Goal: Find specific page/section: Find specific page/section

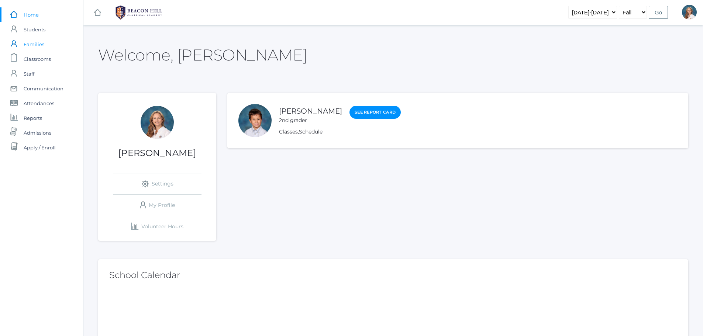
click at [32, 45] on span "Families" at bounding box center [34, 44] width 21 height 15
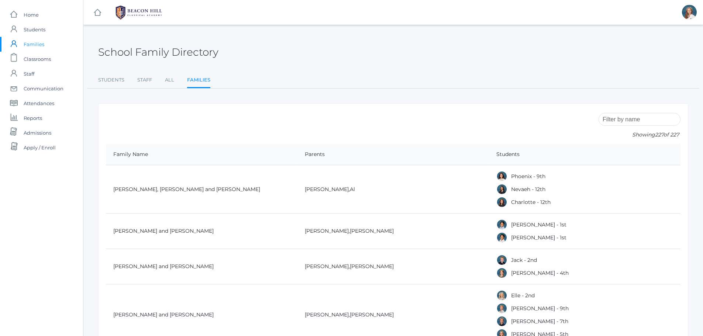
click at [630, 119] on input "search" at bounding box center [639, 119] width 82 height 13
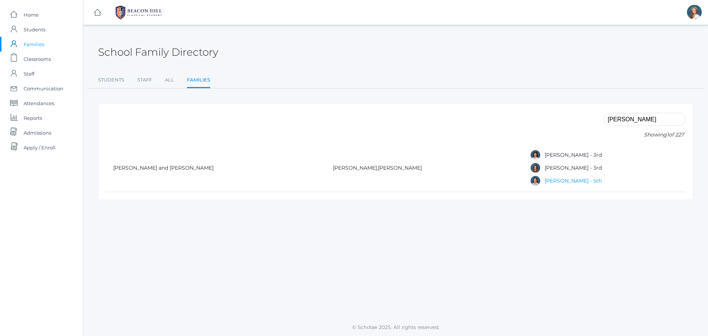
type input "[PERSON_NAME]"
click at [545, 181] on link "[PERSON_NAME] - 5th" at bounding box center [573, 180] width 57 height 7
click at [545, 167] on link "[PERSON_NAME] - 3rd" at bounding box center [573, 167] width 57 height 7
click at [545, 155] on link "[PERSON_NAME] - 3rd" at bounding box center [573, 155] width 57 height 7
